Goal: Information Seeking & Learning: Learn about a topic

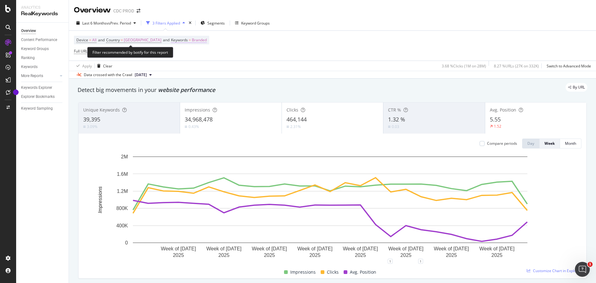
click at [192, 40] on span "Branded" at bounding box center [199, 40] width 15 height 9
click at [176, 52] on div "Branded" at bounding box center [166, 54] width 25 height 9
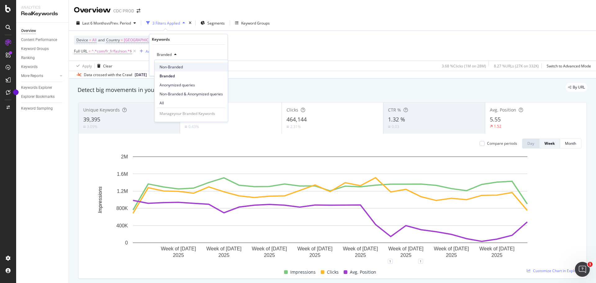
click at [175, 63] on div "Non-Branded" at bounding box center [191, 66] width 73 height 9
click at [214, 69] on div "Apply" at bounding box center [218, 67] width 10 height 5
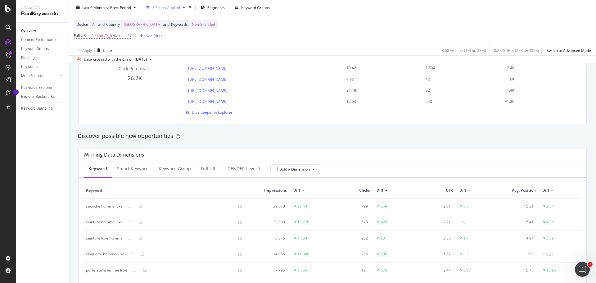
scroll to position [528, 0]
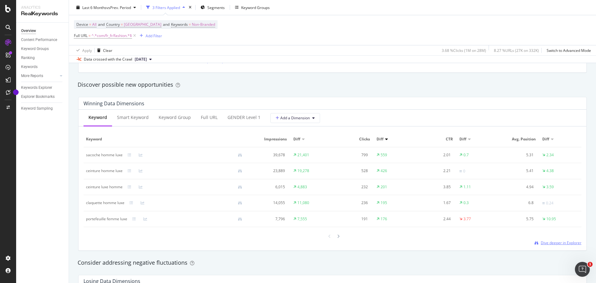
click at [541, 244] on span "Dive deeper in Explorer" at bounding box center [561, 242] width 41 height 5
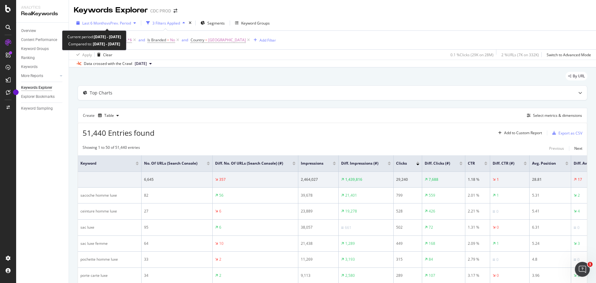
click at [128, 26] on div "Last 6 Months vs Prev. Period" at bounding box center [106, 22] width 65 height 9
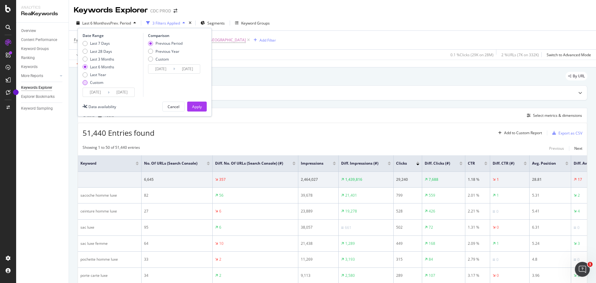
click at [98, 82] on div "Custom" at bounding box center [96, 82] width 13 height 5
type input "2025/08/16"
type input "2025/07/19"
type input "2025/08/15"
click at [99, 92] on input "2025/08/16" at bounding box center [95, 92] width 25 height 9
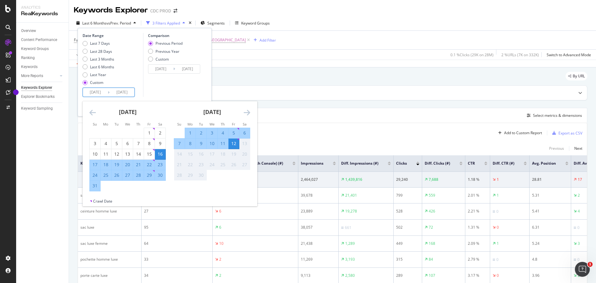
click at [92, 113] on icon "Move backward to switch to the previous month." at bounding box center [92, 112] width 7 height 7
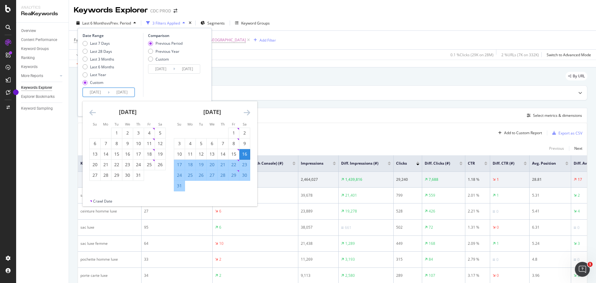
click at [92, 113] on icon "Move backward to switch to the previous month." at bounding box center [92, 112] width 7 height 7
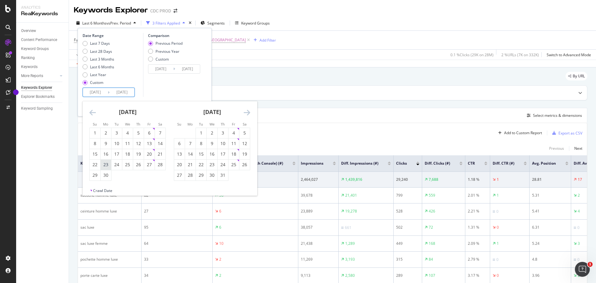
click at [105, 164] on div "23" at bounding box center [106, 165] width 11 height 6
type input "2025/06/23"
type input "2025/04/02"
type input "2025/06/22"
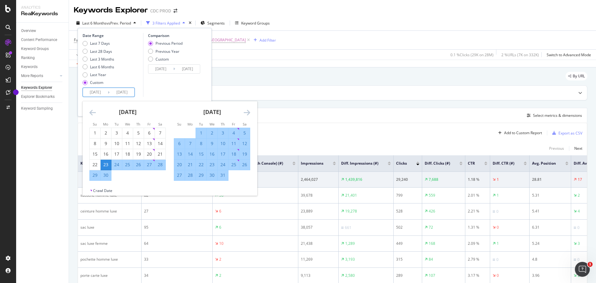
click at [97, 174] on div "29" at bounding box center [95, 175] width 11 height 6
type input "2025/06/29"
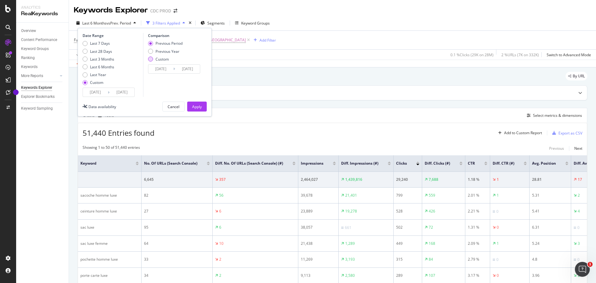
click at [165, 62] on div "Custom" at bounding box center [162, 59] width 13 height 5
click at [162, 71] on input "2025/06/16" at bounding box center [160, 69] width 25 height 9
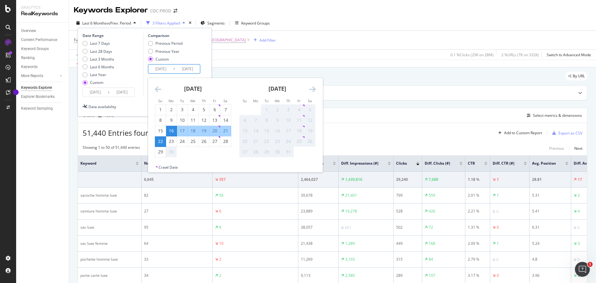
click at [170, 152] on div "30" at bounding box center [171, 152] width 11 height 6
click at [146, 98] on div "Date Range Last 7 Days Last 28 Days Last 3 Months Last 6 Months Last Year Custo…" at bounding box center [145, 72] width 134 height 89
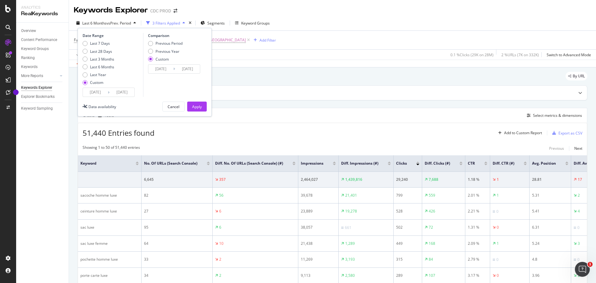
click at [159, 69] on input "2025/06/16" at bounding box center [160, 69] width 25 height 9
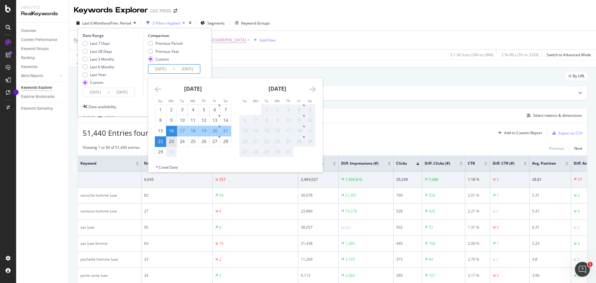
click at [173, 141] on div "23" at bounding box center [171, 141] width 11 height 6
type input "2025/06/23"
click at [142, 81] on div "Date Range Last 7 Days Last 28 Days Last 3 Months Last 6 Months Last Year Custo…" at bounding box center [145, 65] width 124 height 64
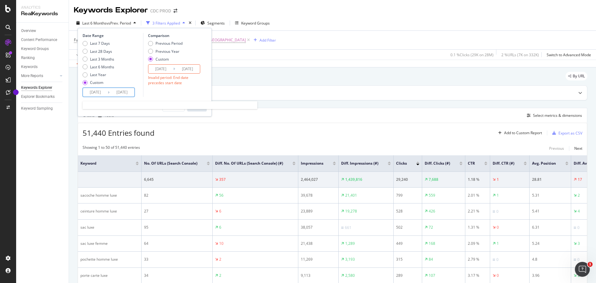
click at [121, 90] on input "2025/06/29" at bounding box center [122, 92] width 25 height 9
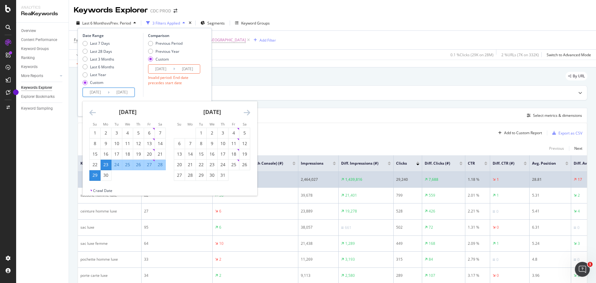
click at [105, 178] on div "30" at bounding box center [106, 175] width 11 height 6
type input "2025/06/30"
type input "2025/06/15"
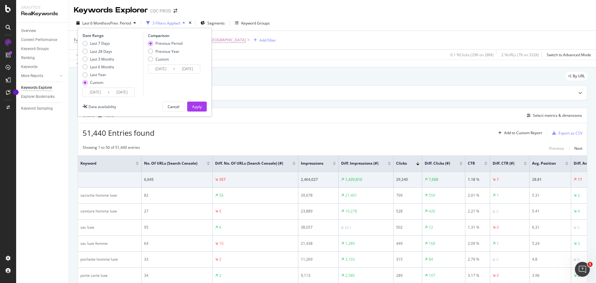
click at [120, 92] on input "2025/06/30" at bounding box center [122, 92] width 25 height 9
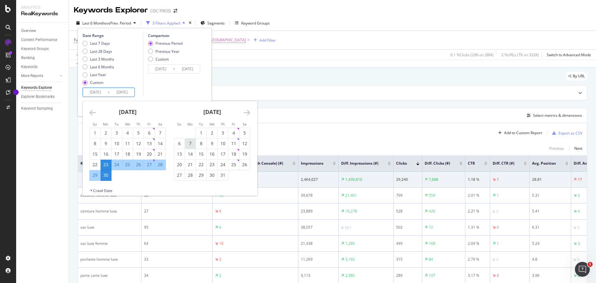
click at [192, 146] on div "7" at bounding box center [190, 143] width 11 height 6
type input "2025/07/07"
type input "2025/06/08"
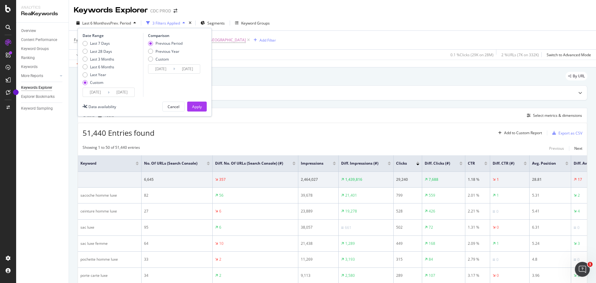
click at [176, 69] on input "2025/06/22" at bounding box center [187, 69] width 25 height 9
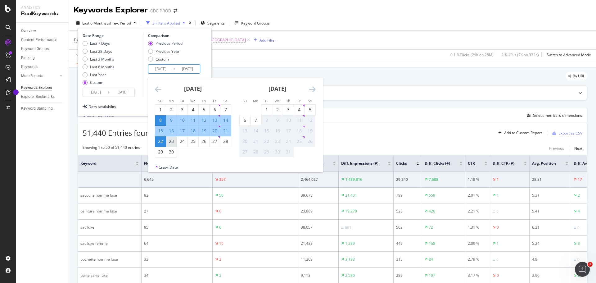
click at [172, 143] on div "23" at bounding box center [171, 141] width 11 height 6
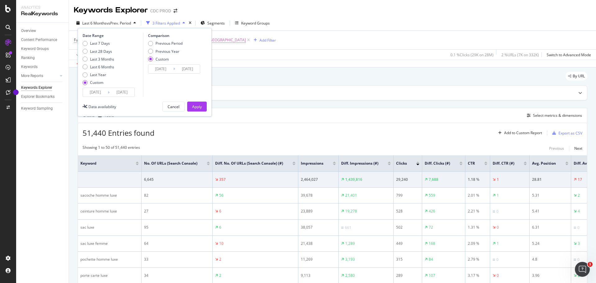
click at [188, 70] on input "2025/06/23" at bounding box center [187, 69] width 25 height 9
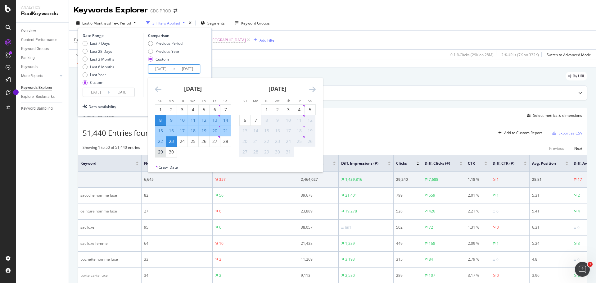
click at [161, 150] on div "29" at bounding box center [160, 152] width 11 height 6
type input "2025/06/29"
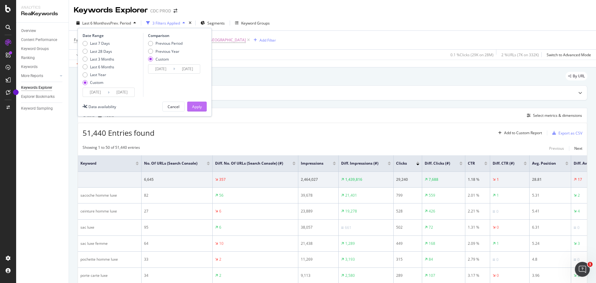
click at [202, 104] on button "Apply" at bounding box center [197, 107] width 20 height 10
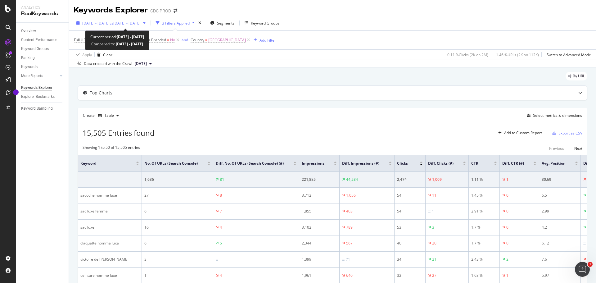
click at [110, 23] on span "2025 Jun. 23rd - Jul. 7th" at bounding box center [95, 23] width 27 height 5
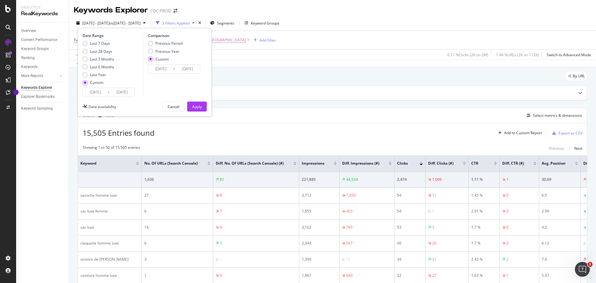
click at [106, 94] on input "2025/06/23" at bounding box center [95, 92] width 25 height 9
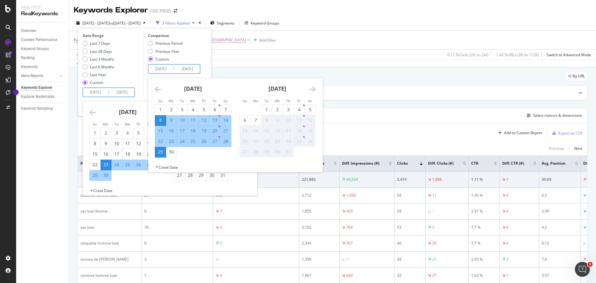
click at [162, 66] on input "2025/06/08" at bounding box center [160, 69] width 25 height 9
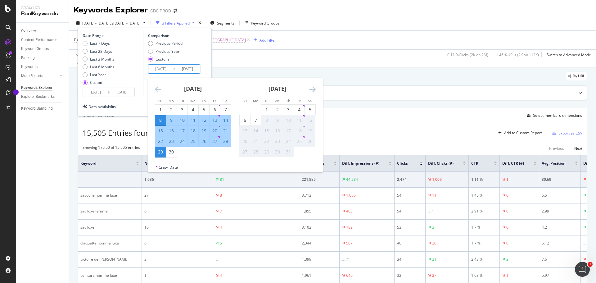
click at [172, 141] on div "23" at bounding box center [171, 141] width 11 height 6
type input "2025/06/23"
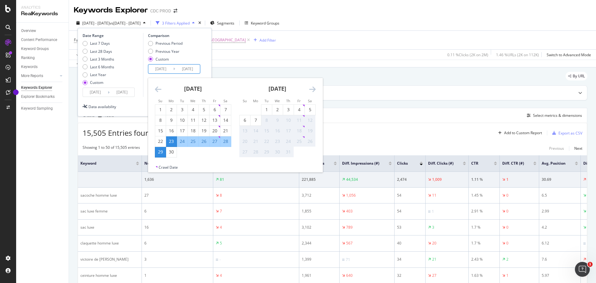
click at [162, 153] on div "29" at bounding box center [160, 152] width 11 height 6
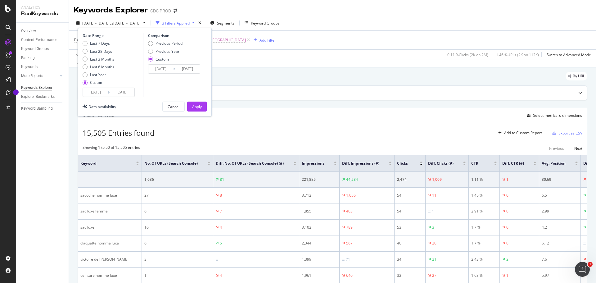
click at [120, 100] on div "Date Range Last 7 Days Last 28 Days Last 3 Months Last 6 Months Last Year Custo…" at bounding box center [145, 72] width 134 height 89
click at [112, 100] on div "Date Range Last 7 Days Last 28 Days Last 3 Months Last 6 Months Last Year Custo…" at bounding box center [145, 72] width 134 height 89
click at [110, 94] on input "2025/07/07" at bounding box center [122, 92] width 25 height 9
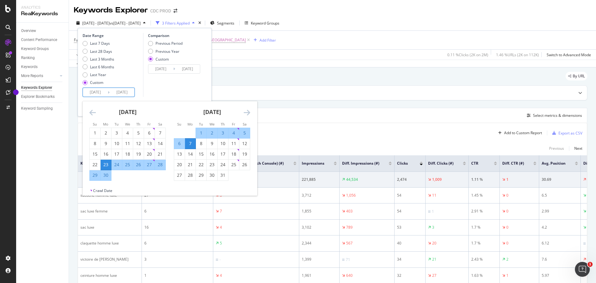
click at [107, 174] on div "30" at bounding box center [106, 175] width 11 height 6
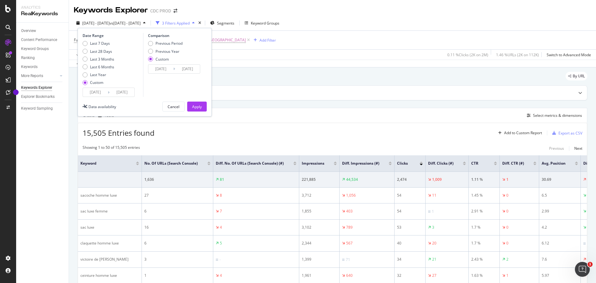
click at [116, 89] on input "2025/06/30" at bounding box center [122, 92] width 25 height 9
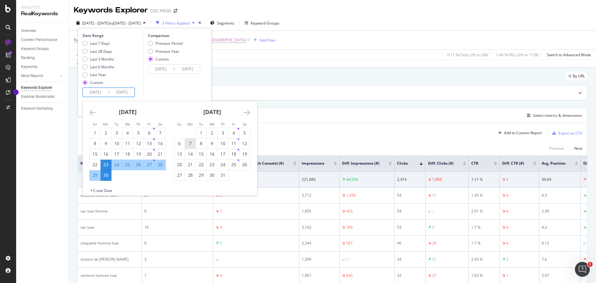
click at [190, 143] on div "7" at bounding box center [190, 143] width 11 height 6
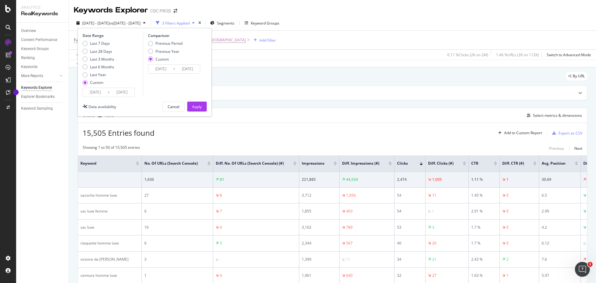
type input "2025/07/07"
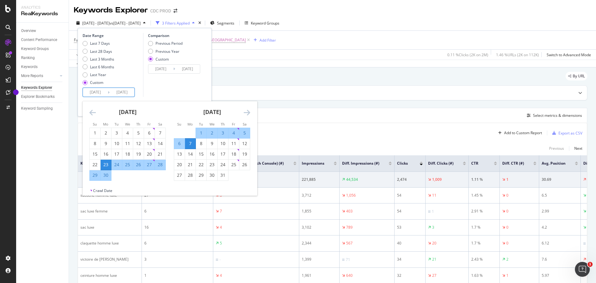
click at [100, 94] on input "2025/06/23" at bounding box center [95, 92] width 25 height 9
click at [107, 174] on div "30" at bounding box center [106, 175] width 11 height 6
type input "2025/06/30"
click at [158, 96] on div "Comparison Previous Period Previous Year Custom 2025/06/23 Navigate forward to …" at bounding box center [172, 65] width 59 height 64
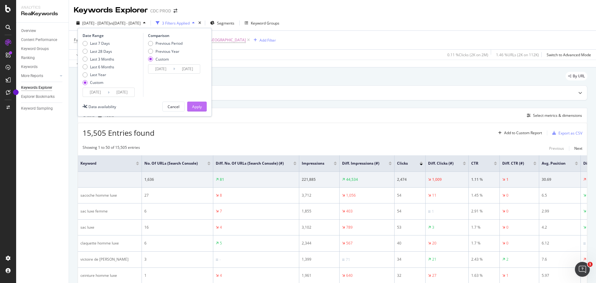
click at [198, 107] on div "Apply" at bounding box center [197, 106] width 10 height 5
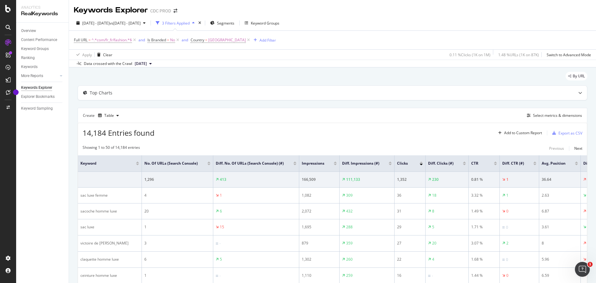
scroll to position [31, 0]
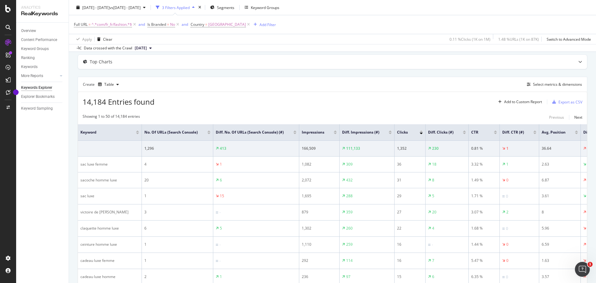
click at [391, 134] on div at bounding box center [390, 134] width 3 height 2
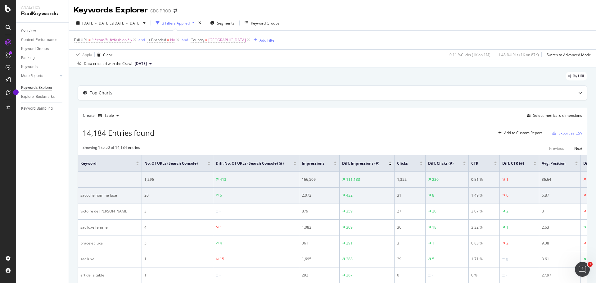
scroll to position [0, 55]
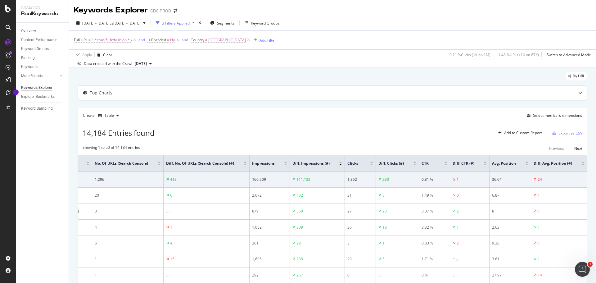
click at [582, 165] on div at bounding box center [583, 165] width 3 height 2
